Goal: Task Accomplishment & Management: Use online tool/utility

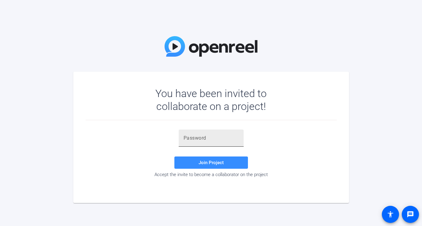
click at [220, 136] on input "text" at bounding box center [211, 138] width 55 height 7
paste input "o.FTKp"
type input "o.FTKp"
click at [202, 165] on span "Join Project" at bounding box center [211, 163] width 25 height 6
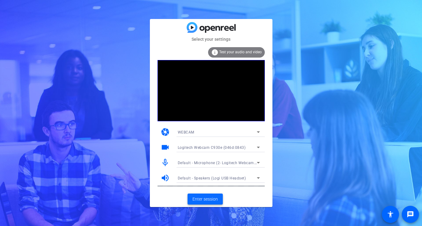
click at [210, 201] on span "Enter session" at bounding box center [205, 199] width 25 height 6
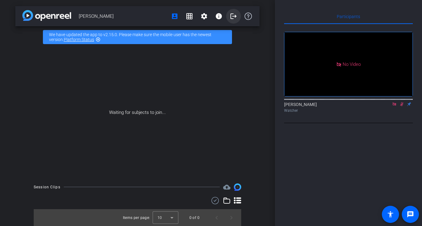
click at [230, 14] on mat-icon "logout" at bounding box center [233, 16] width 7 height 7
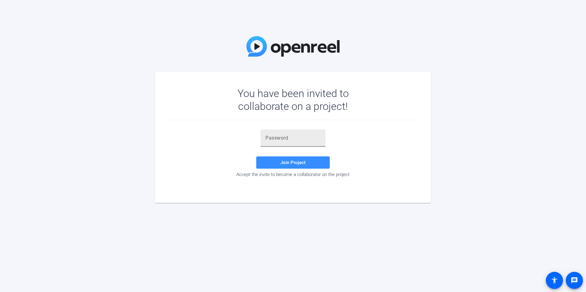
click at [285, 135] on div at bounding box center [292, 138] width 55 height 17
paste input "o.FTKp"
click at [294, 164] on span "Join Project" at bounding box center [293, 163] width 25 height 6
click at [293, 145] on div "o.FTKp" at bounding box center [292, 138] width 55 height 17
type input "o.FTKp"
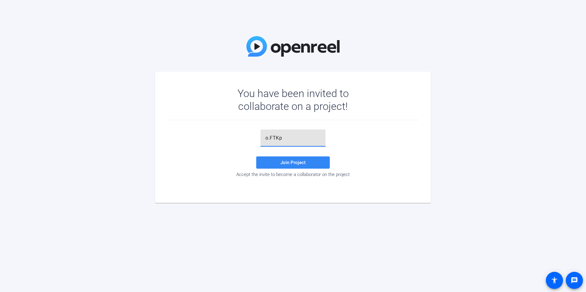
click at [293, 162] on span "Join Project" at bounding box center [293, 163] width 25 height 6
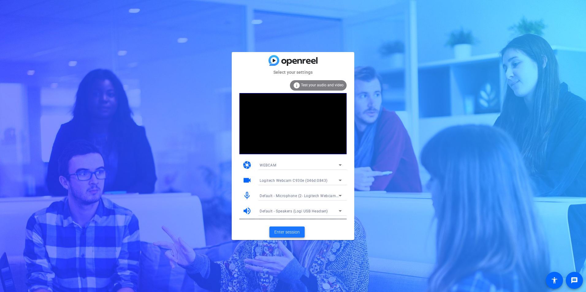
click at [292, 234] on span "Enter session" at bounding box center [286, 232] width 25 height 6
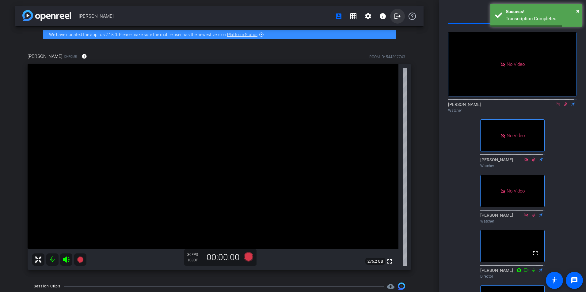
click at [396, 14] on mat-icon "logout" at bounding box center [397, 16] width 7 height 7
